Goal: Task Accomplishment & Management: Manage account settings

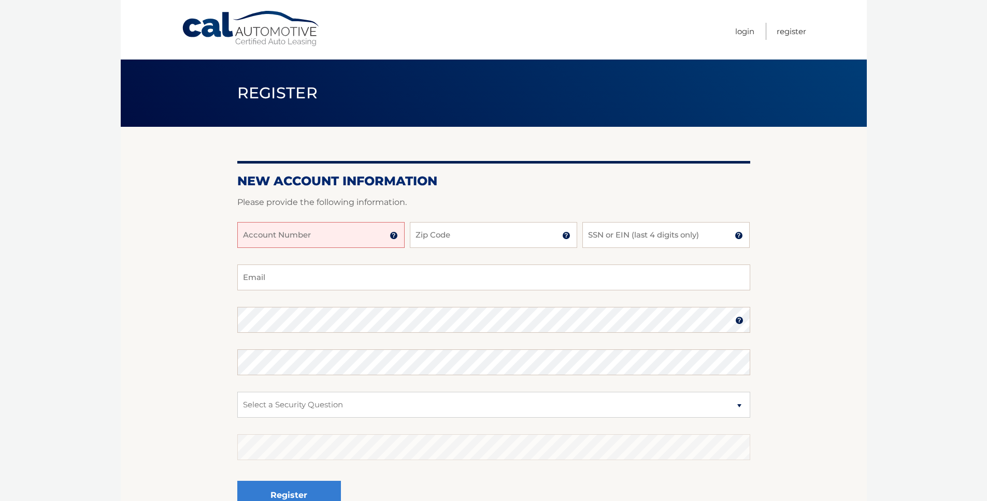
click at [379, 235] on input "Account Number" at bounding box center [320, 235] width 167 height 26
type input "44456009123"
click at [437, 240] on input "Zip Code" at bounding box center [493, 235] width 167 height 26
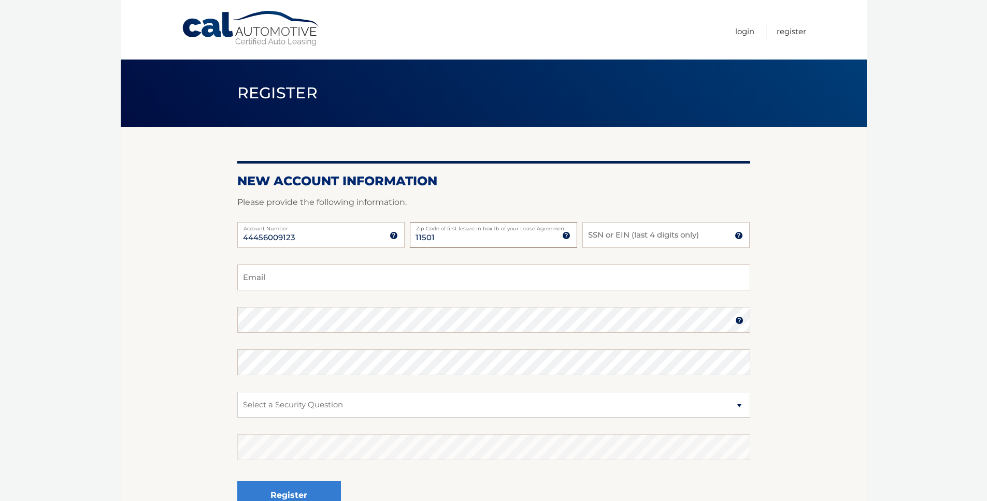
type input "11501"
click at [835, 232] on section "New Account Information Please provide the following information. 44456009123 A…" at bounding box center [494, 329] width 746 height 404
click at [650, 242] on input "SSN or EIN (last 4 digits only)" at bounding box center [665, 235] width 167 height 26
type input "7762"
click at [298, 286] on input "Email" at bounding box center [493, 278] width 513 height 26
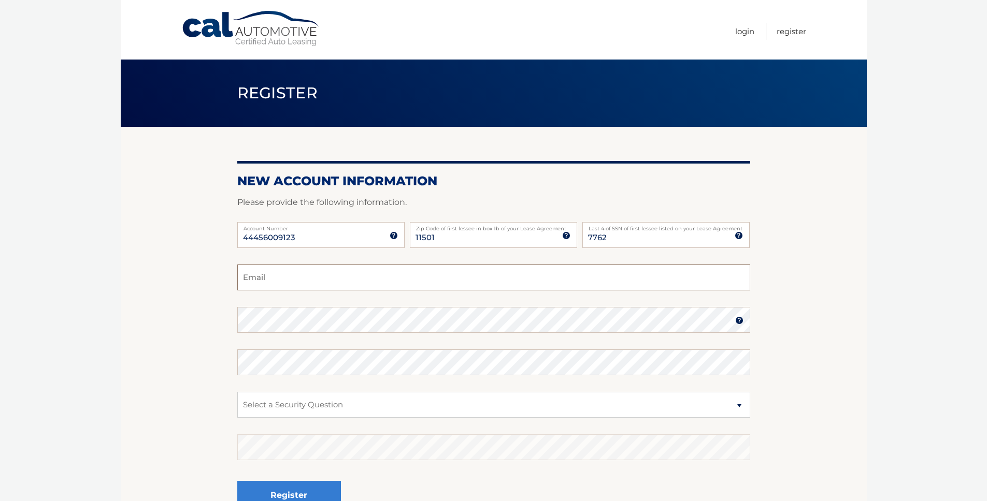
type input "jeslyrenny@gmail.com"
click at [431, 393] on select "Select a Security Question What was the name of your elementary school? What is…" at bounding box center [493, 405] width 513 height 26
select select "2"
click at [237, 392] on select "Select a Security Question What was the name of your elementary school? What is…" at bounding box center [493, 405] width 513 height 26
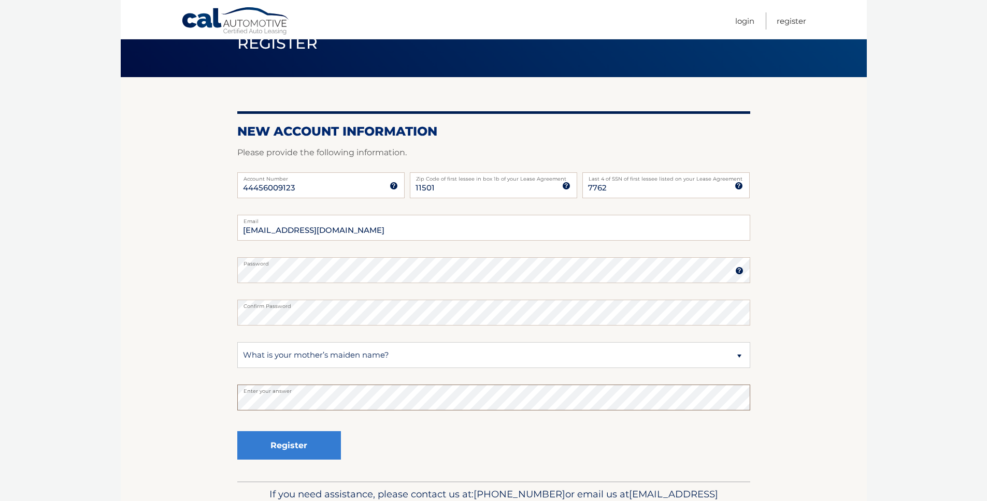
scroll to position [62, 0]
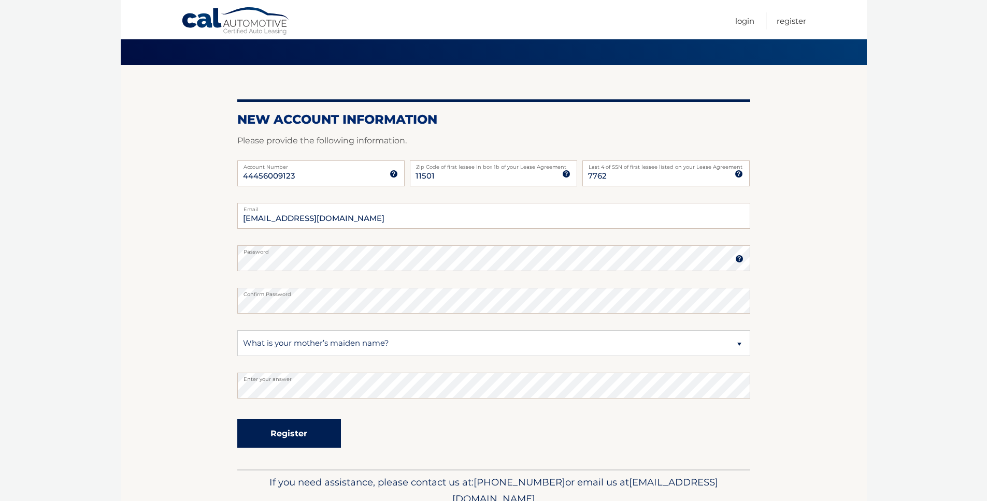
click at [291, 437] on button "Register" at bounding box center [289, 434] width 104 height 28
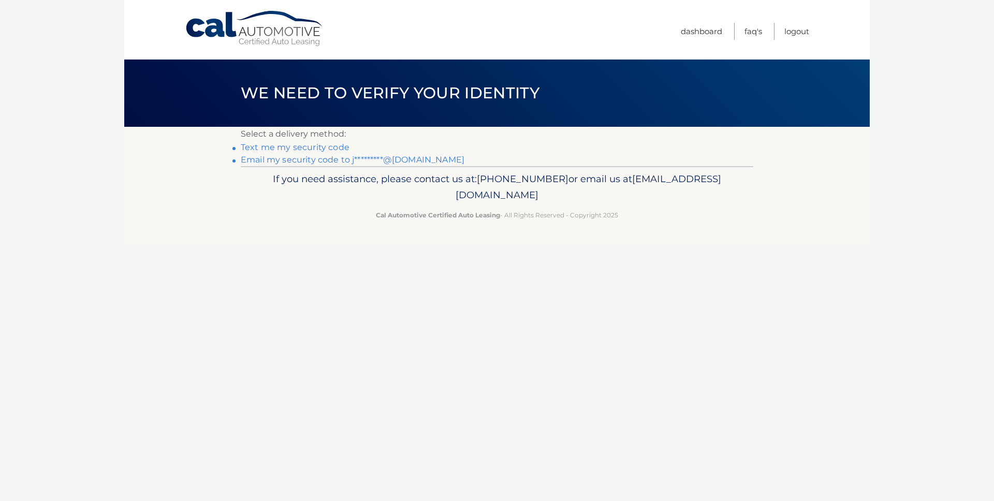
click at [311, 147] on link "Text me my security code" at bounding box center [295, 147] width 109 height 10
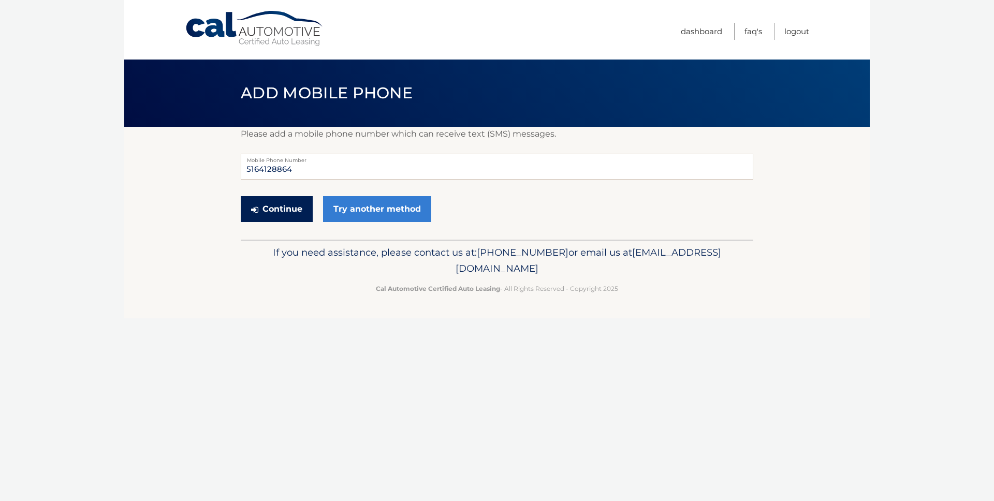
click at [282, 214] on button "Continue" at bounding box center [277, 209] width 72 height 26
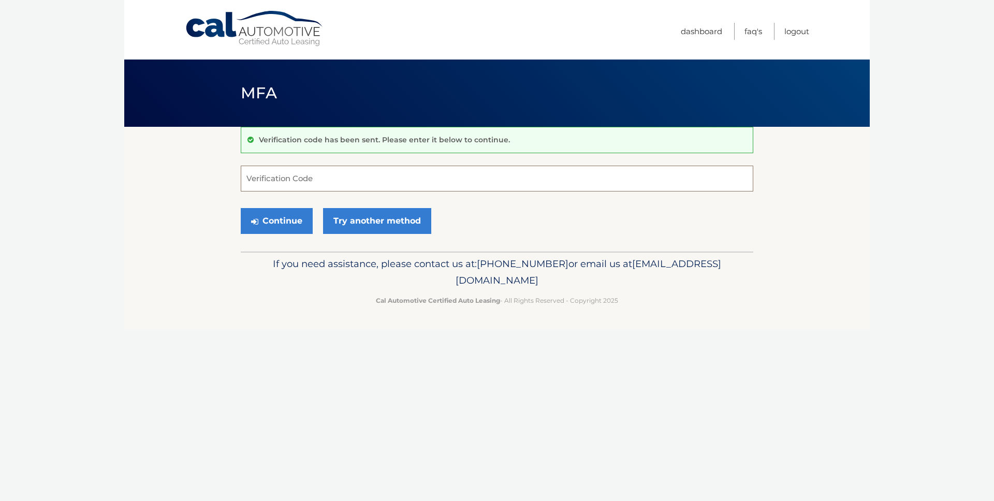
click at [436, 183] on input "Verification Code" at bounding box center [497, 179] width 513 height 26
type input "284719"
click at [274, 212] on button "Continue" at bounding box center [277, 221] width 72 height 26
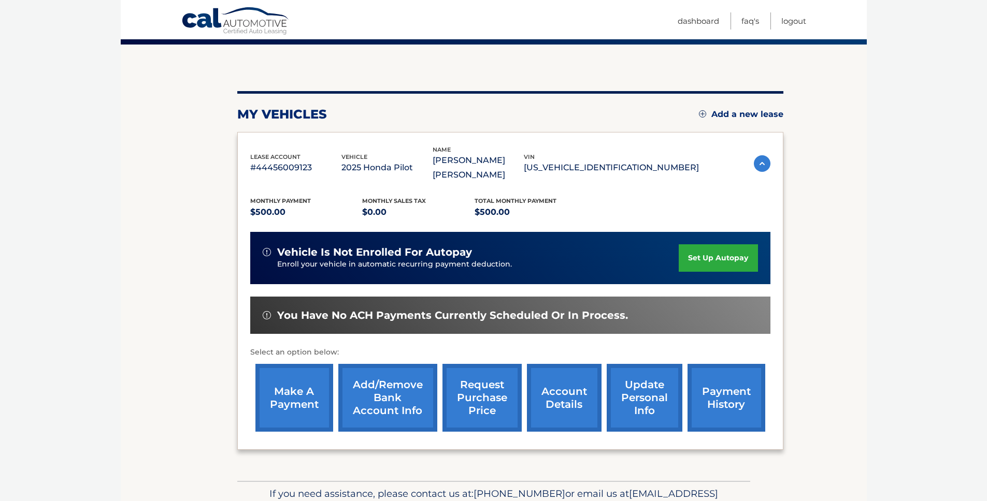
scroll to position [84, 0]
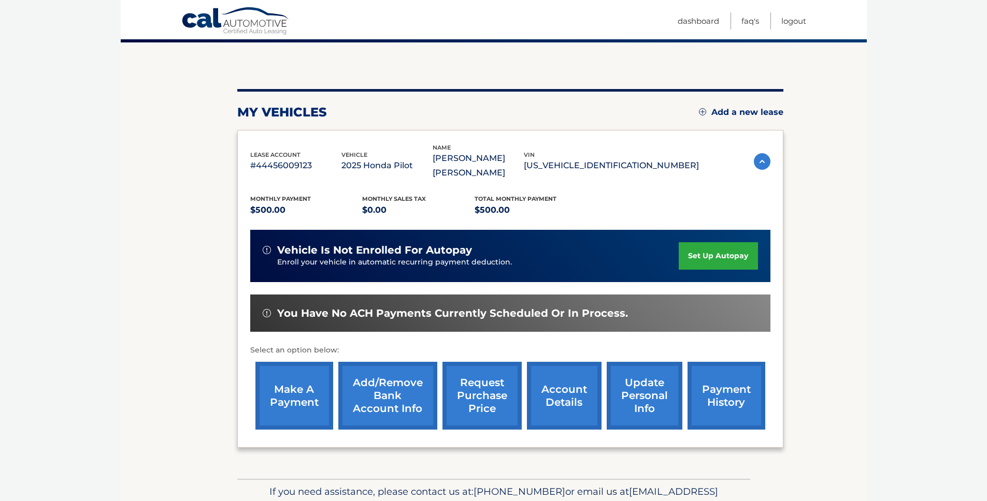
click at [725, 246] on link "set up autopay" at bounding box center [717, 255] width 79 height 27
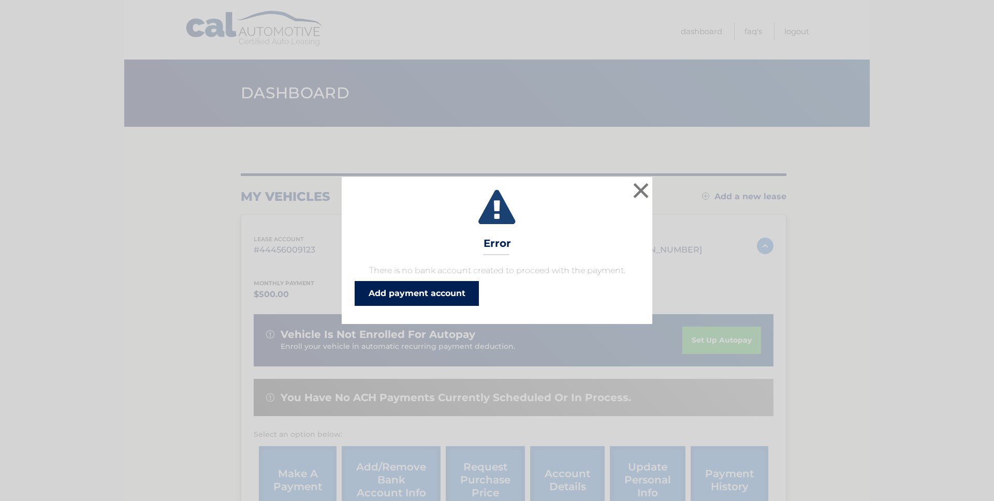
click at [428, 297] on link "Add payment account" at bounding box center [417, 293] width 124 height 25
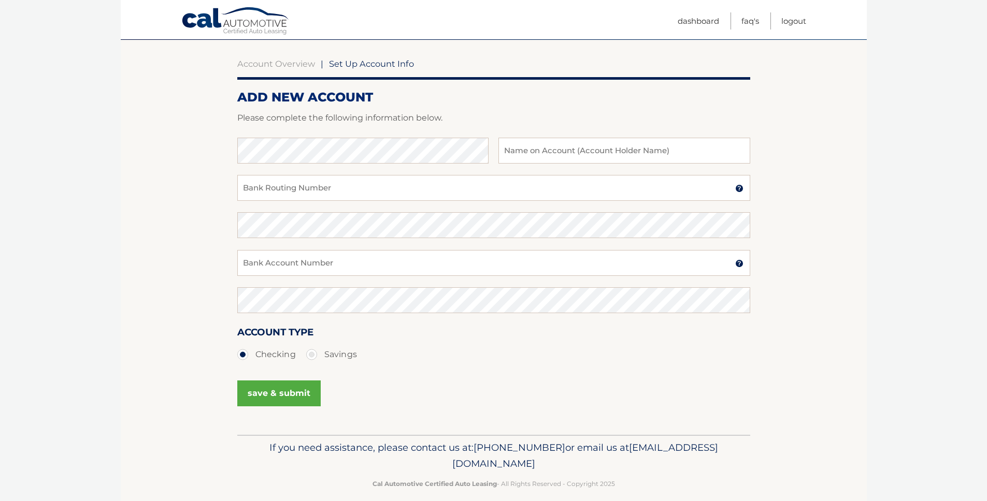
scroll to position [99, 0]
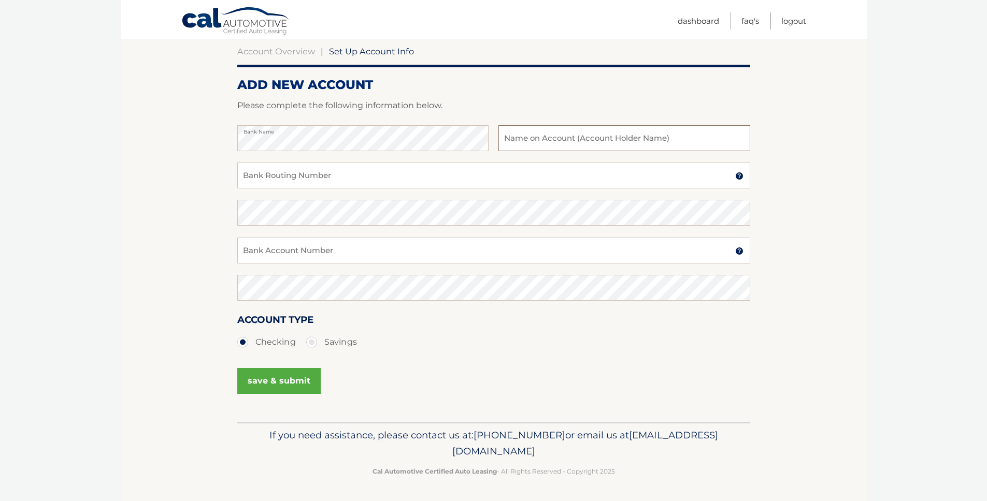
click at [566, 144] on input "text" at bounding box center [623, 138] width 251 height 26
type input "[PERSON_NAME] [PERSON_NAME]"
click at [356, 181] on input "Bank Routing Number" at bounding box center [493, 176] width 513 height 26
type input "021000021"
click at [325, 252] on input "Bank Account Number" at bounding box center [493, 251] width 513 height 26
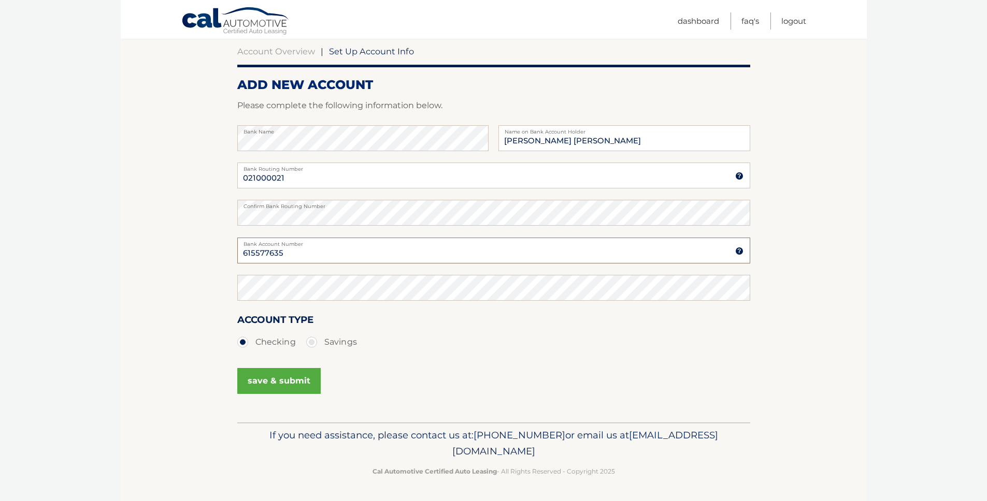
type input "615577635"
click at [296, 379] on button "save & submit" at bounding box center [278, 381] width 83 height 26
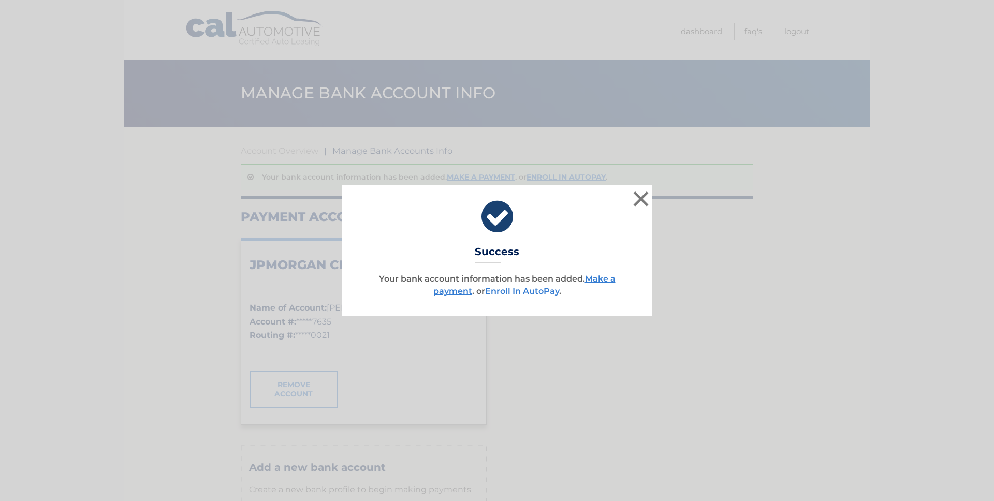
click at [538, 291] on link "Enroll In AutoPay" at bounding box center [522, 291] width 74 height 10
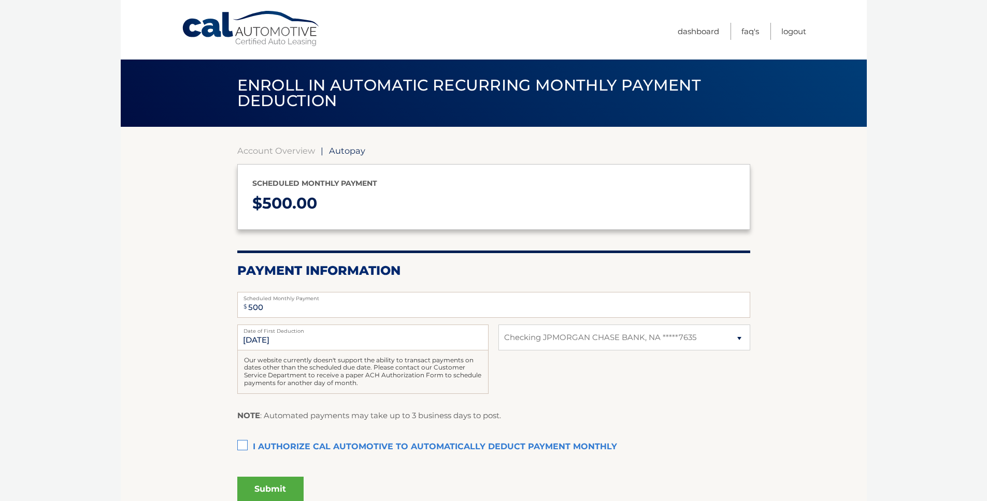
select select "NTcxMWU2OTItYjVjYS00ZGM5LWIxMWQtMTk4ZmJiMWVjNWU2"
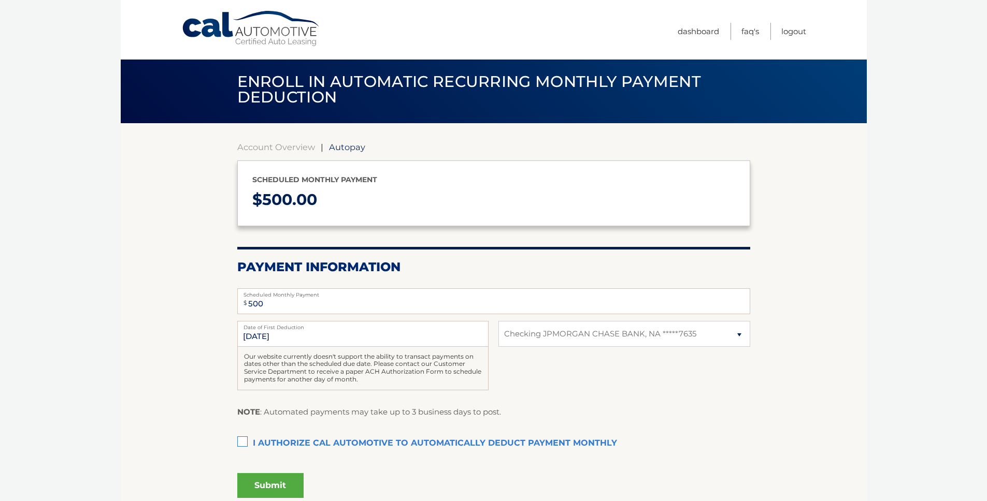
scroll to position [4, 0]
click at [247, 439] on label "I authorize cal automotive to automatically deduct payment monthly This checkbo…" at bounding box center [493, 443] width 513 height 21
click at [0, 0] on input "I authorize cal automotive to automatically deduct payment monthly This checkbo…" at bounding box center [0, 0] width 0 height 0
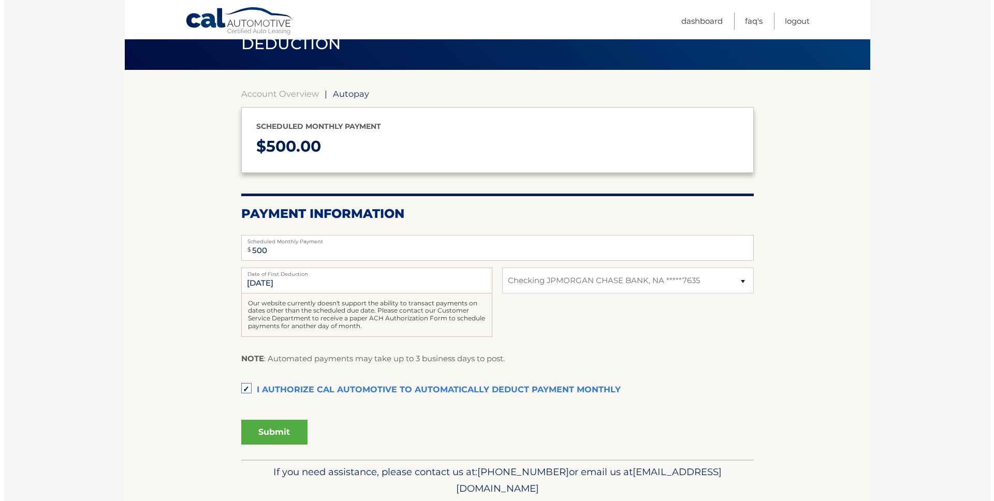
scroll to position [65, 0]
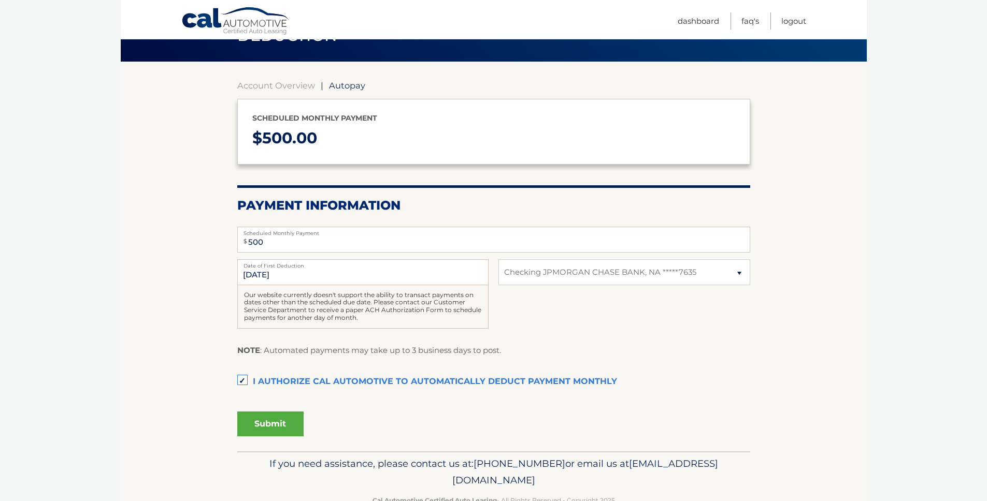
click at [281, 428] on button "Submit" at bounding box center [270, 424] width 66 height 25
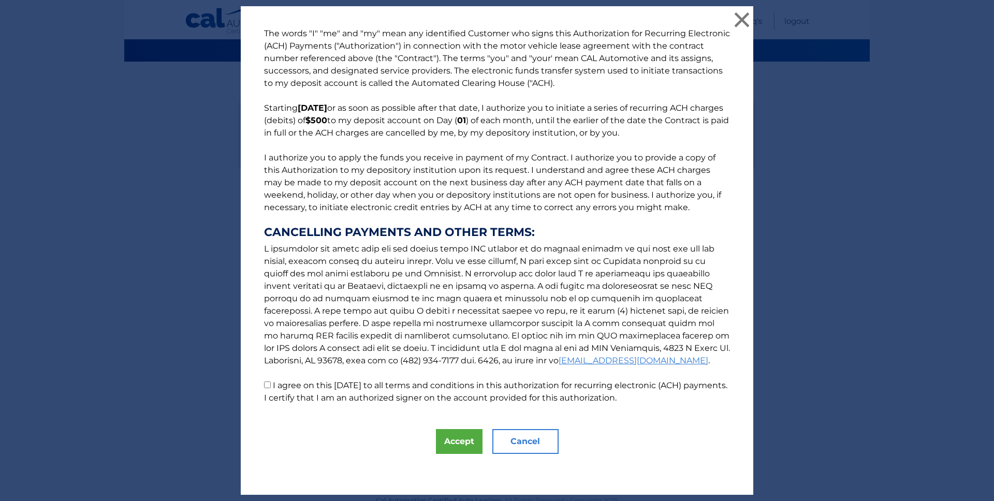
click at [264, 382] on input "I agree on this 09/29/2025 to all terms and conditions in this authorization fo…" at bounding box center [267, 385] width 7 height 7
checkbox input "true"
click at [456, 445] on button "Accept" at bounding box center [459, 441] width 47 height 25
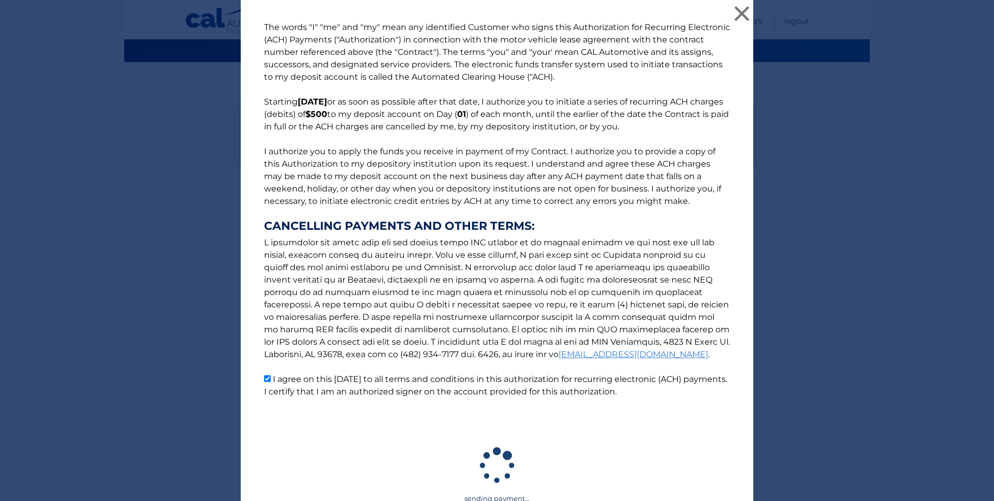
scroll to position [65, 0]
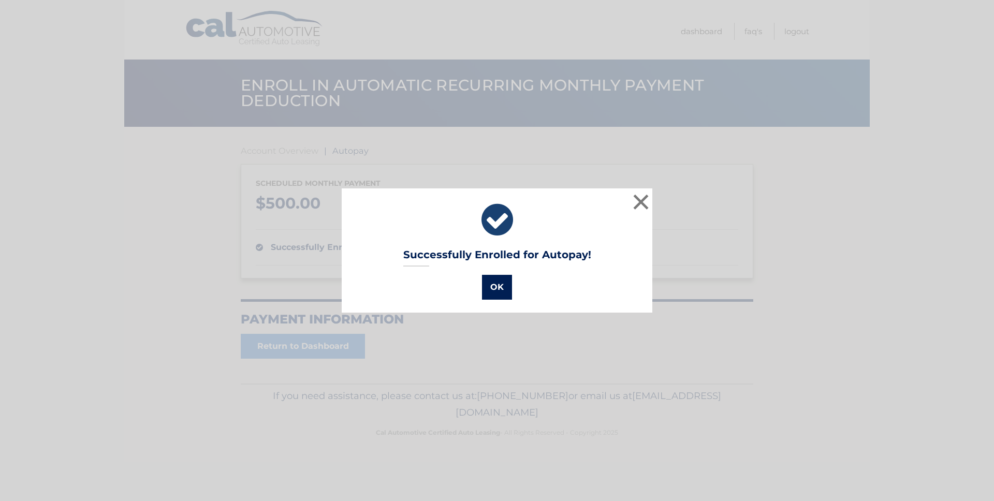
click at [499, 289] on button "OK" at bounding box center [497, 287] width 30 height 25
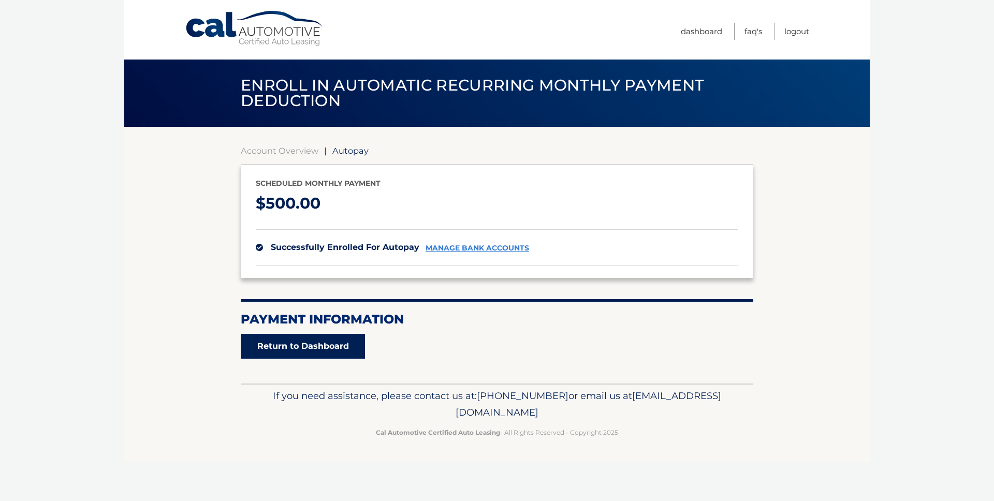
click at [301, 350] on link "Return to Dashboard" at bounding box center [303, 346] width 124 height 25
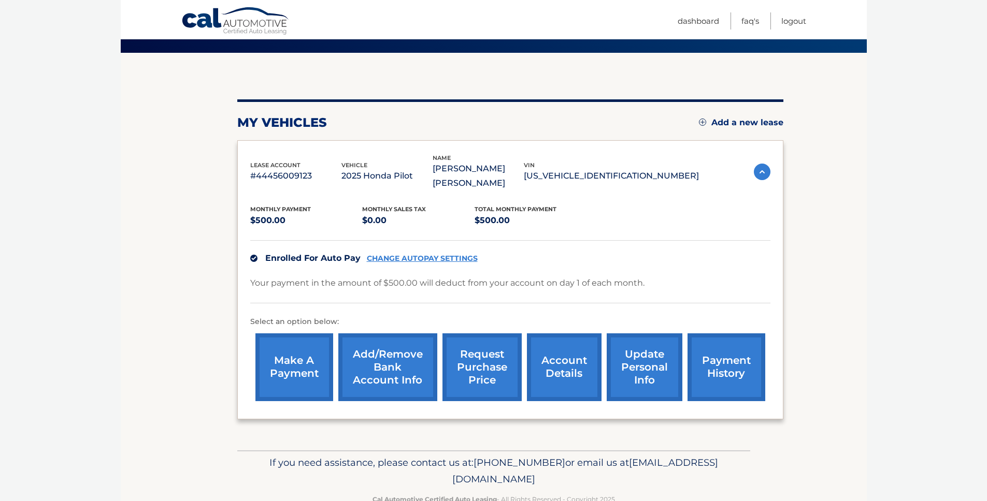
scroll to position [87, 0]
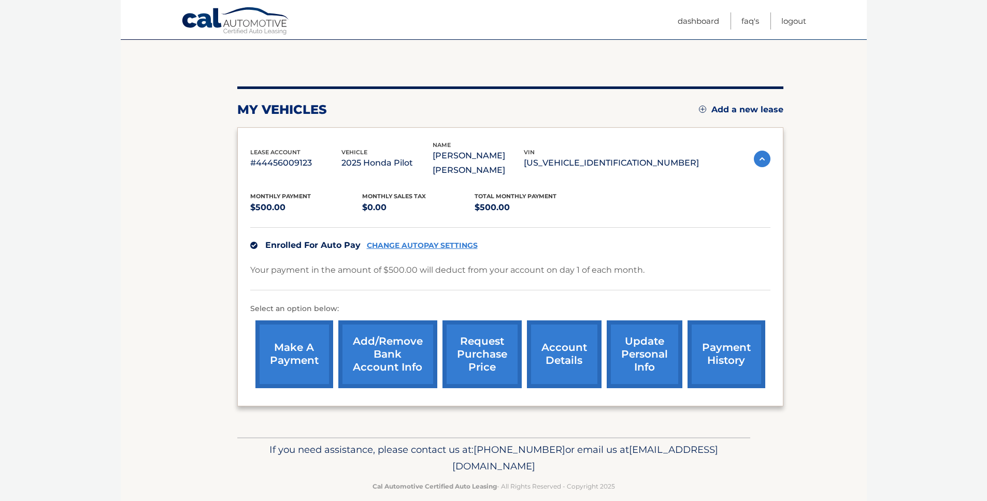
click at [290, 338] on link "make a payment" at bounding box center [294, 355] width 78 height 68
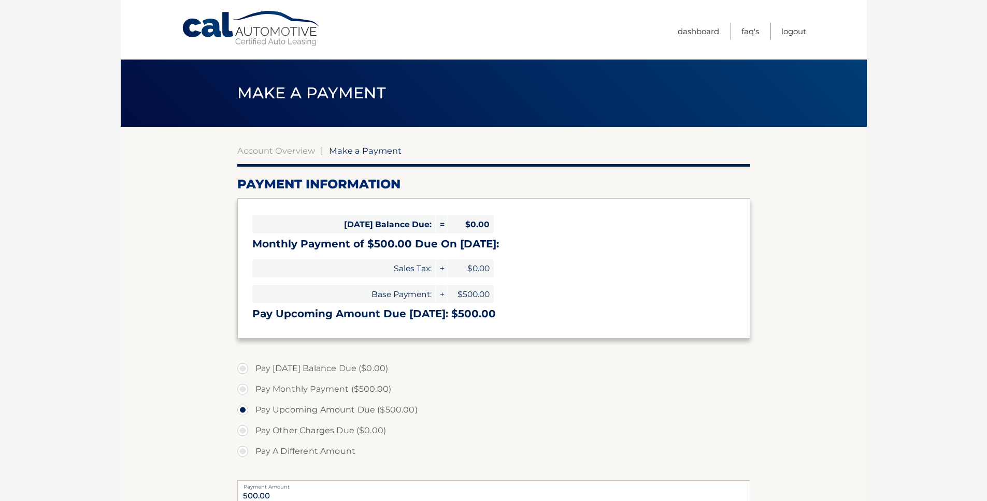
select select "NTcxMWU2OTItYjVjYS00ZGM5LWIxMWQtMTk4ZmJiMWVjNWU2"
click at [798, 35] on link "Logout" at bounding box center [793, 31] width 25 height 17
